Goal: Check status

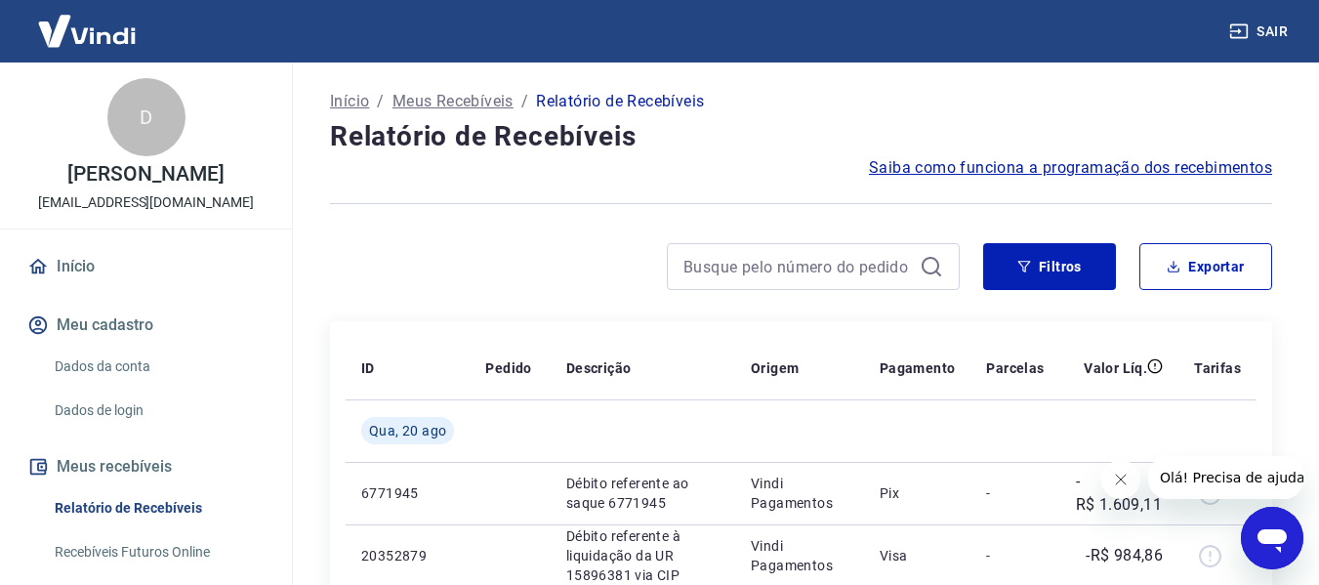
click at [1133, 474] on button "Fechar mensagem da empresa" at bounding box center [1119, 479] width 39 height 39
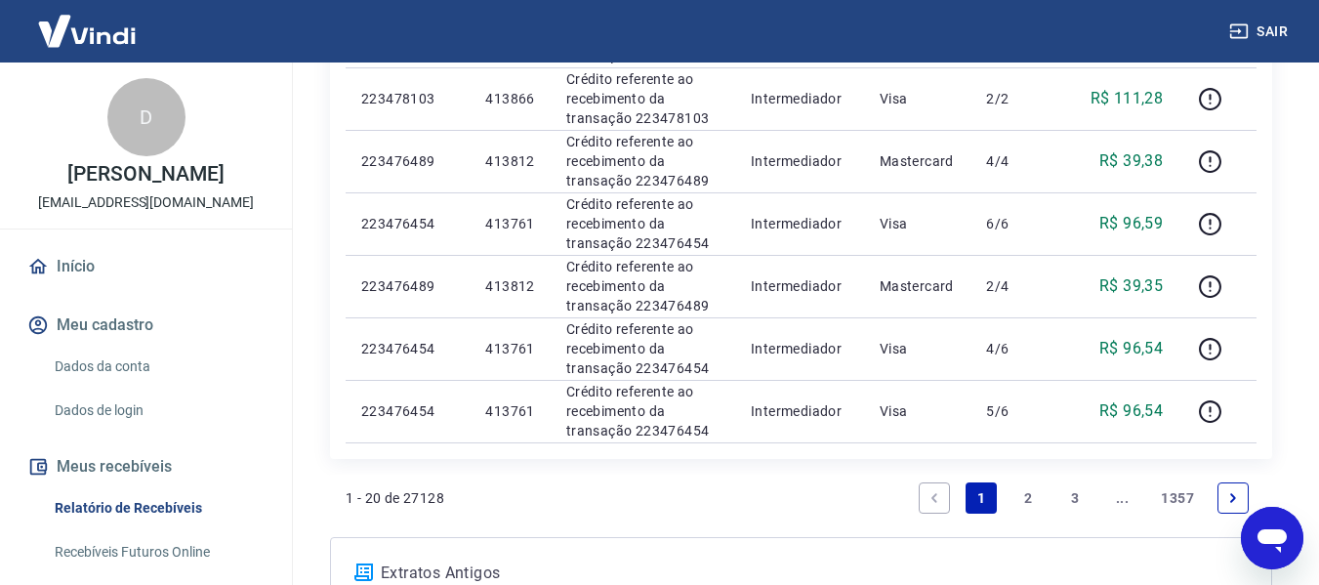
scroll to position [1367, 0]
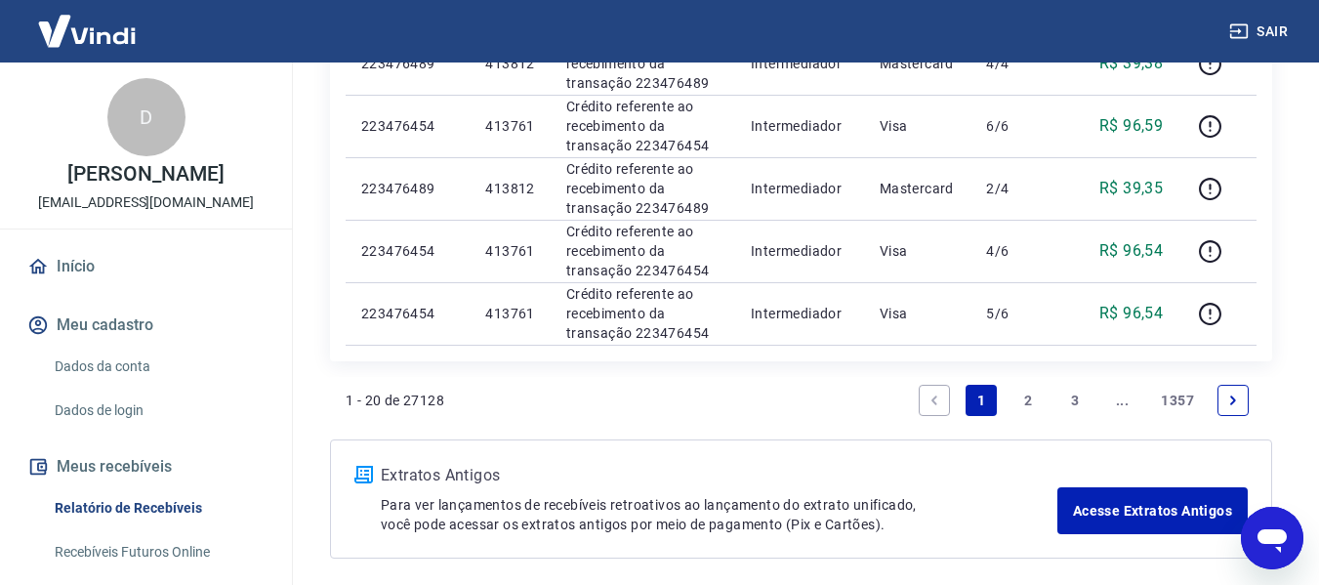
click at [1027, 393] on link "2" at bounding box center [1027, 400] width 31 height 31
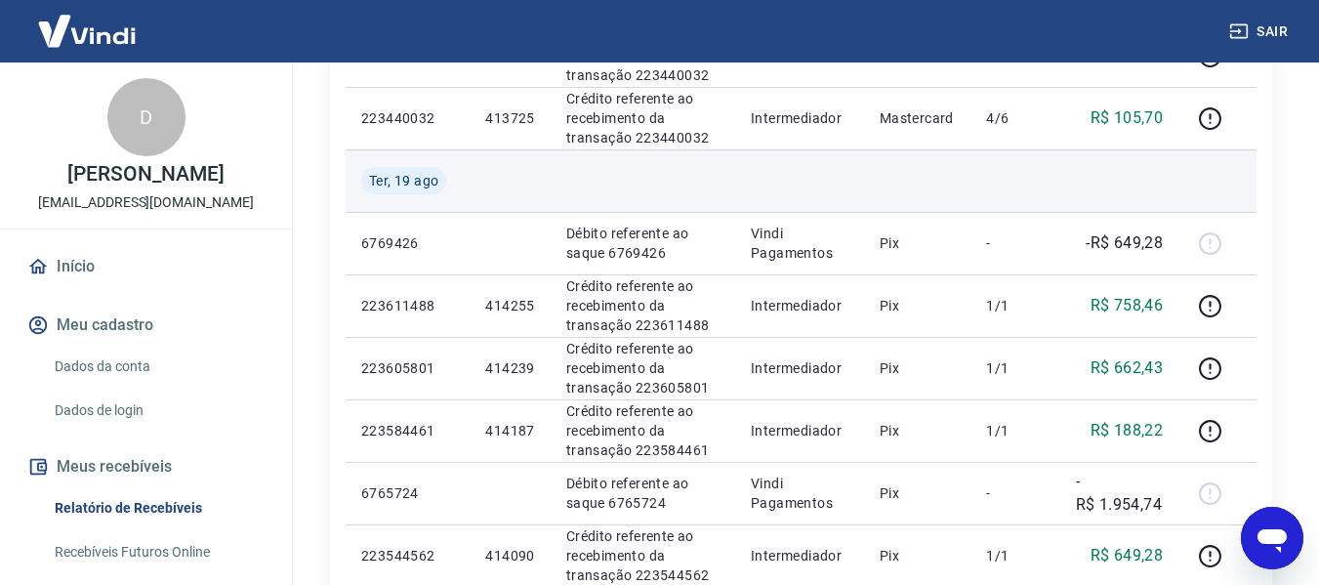
scroll to position [1171, 0]
